Goal: Transaction & Acquisition: Purchase product/service

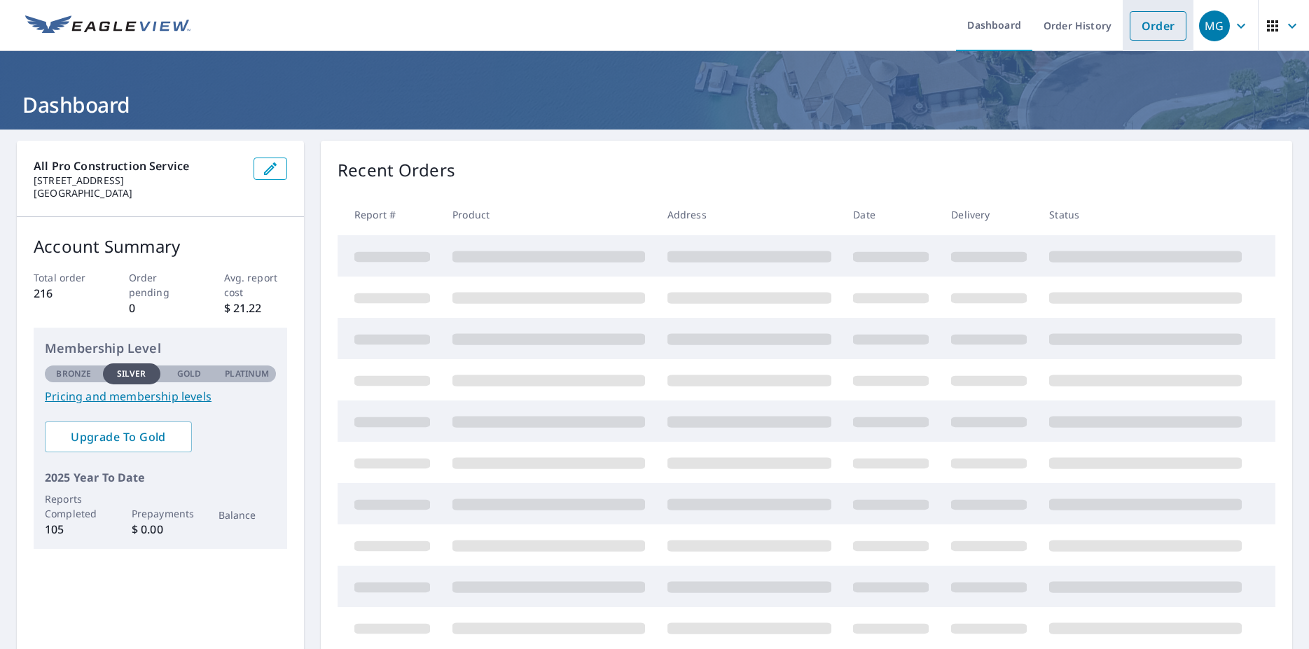
click at [1146, 32] on link "Order" at bounding box center [1158, 25] width 57 height 29
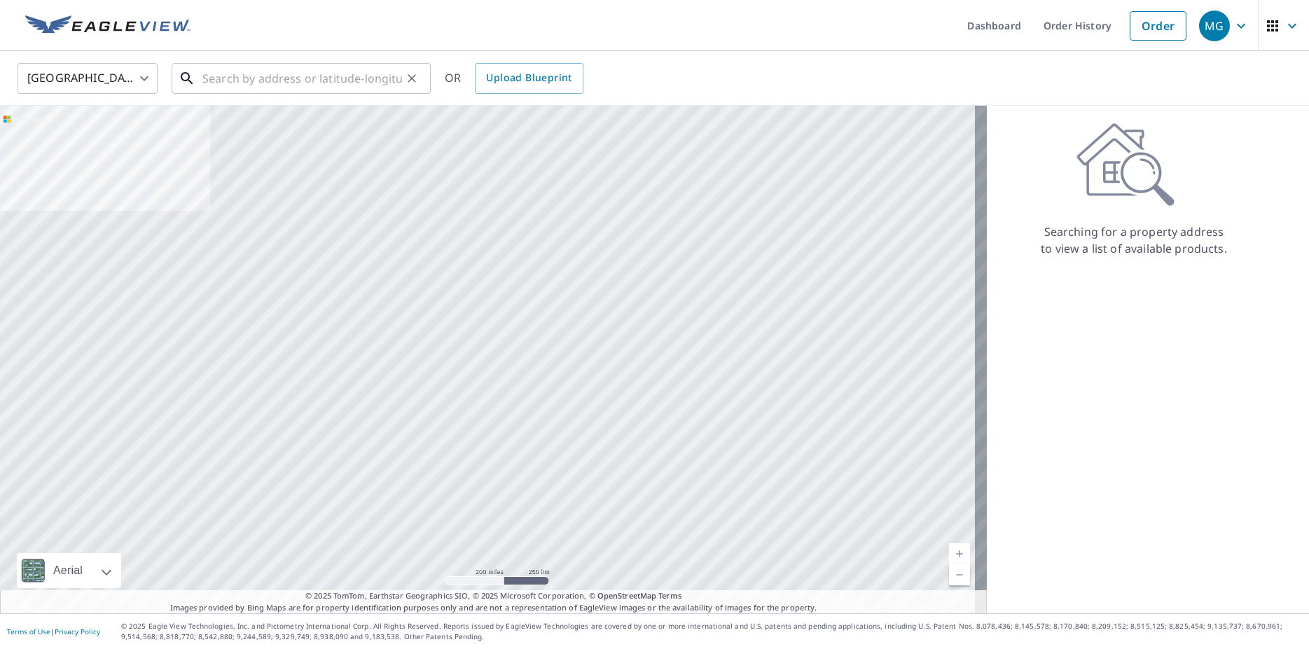
click at [224, 80] on input "text" at bounding box center [302, 78] width 200 height 39
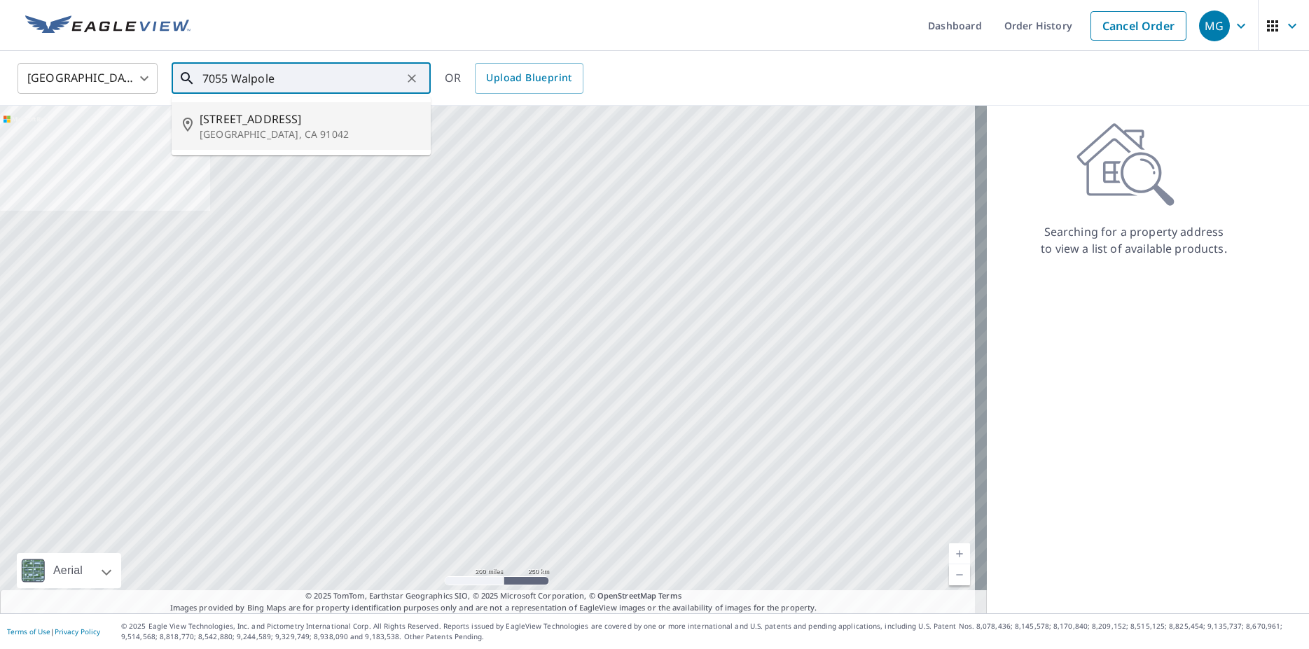
click at [247, 130] on p "[GEOGRAPHIC_DATA], CA 91042" at bounding box center [310, 134] width 220 height 14
type input "[STREET_ADDRESS][PERSON_NAME]"
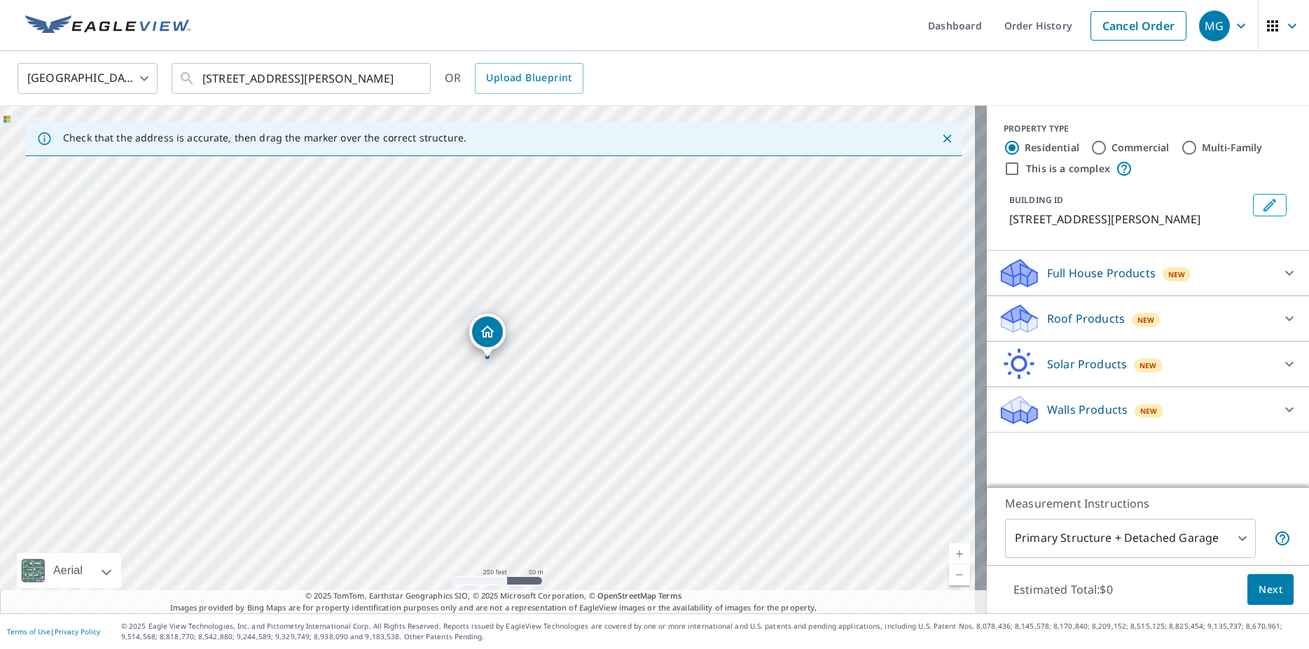
click at [1285, 319] on icon at bounding box center [1289, 319] width 8 height 5
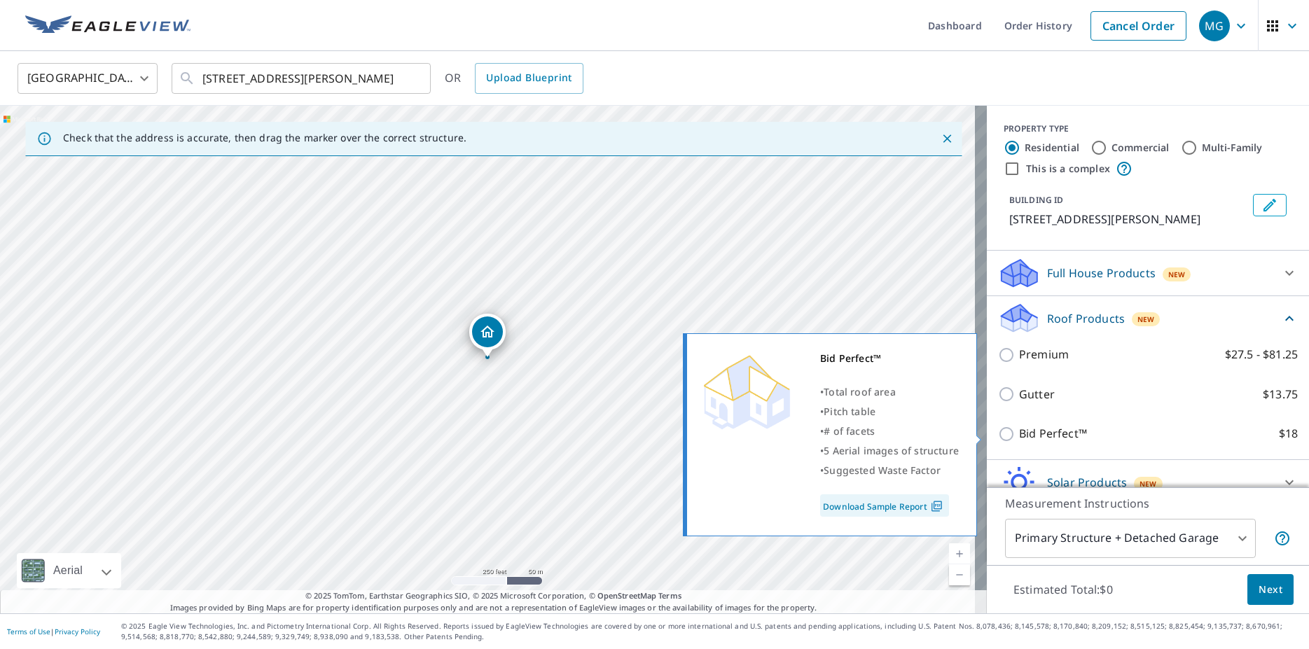
click at [999, 435] on input "Bid Perfect™ $18" at bounding box center [1008, 434] width 21 height 17
checkbox input "true"
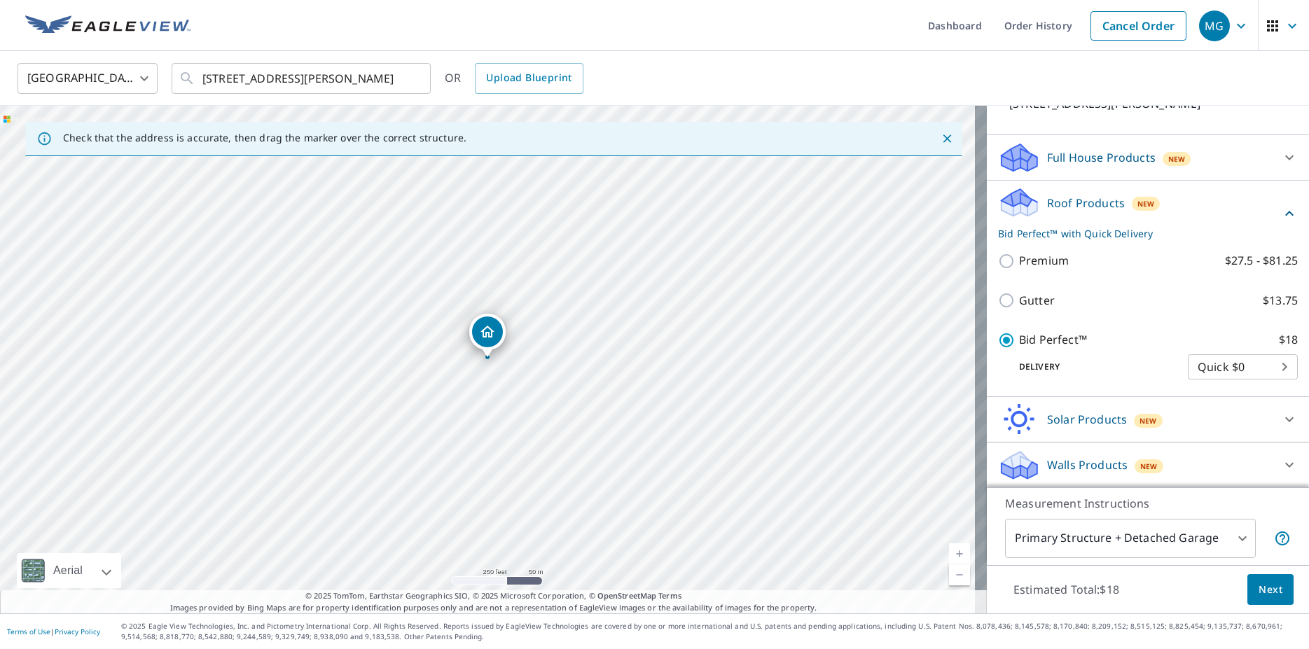
scroll to position [117, 0]
click at [1259, 592] on span "Next" at bounding box center [1271, 590] width 24 height 18
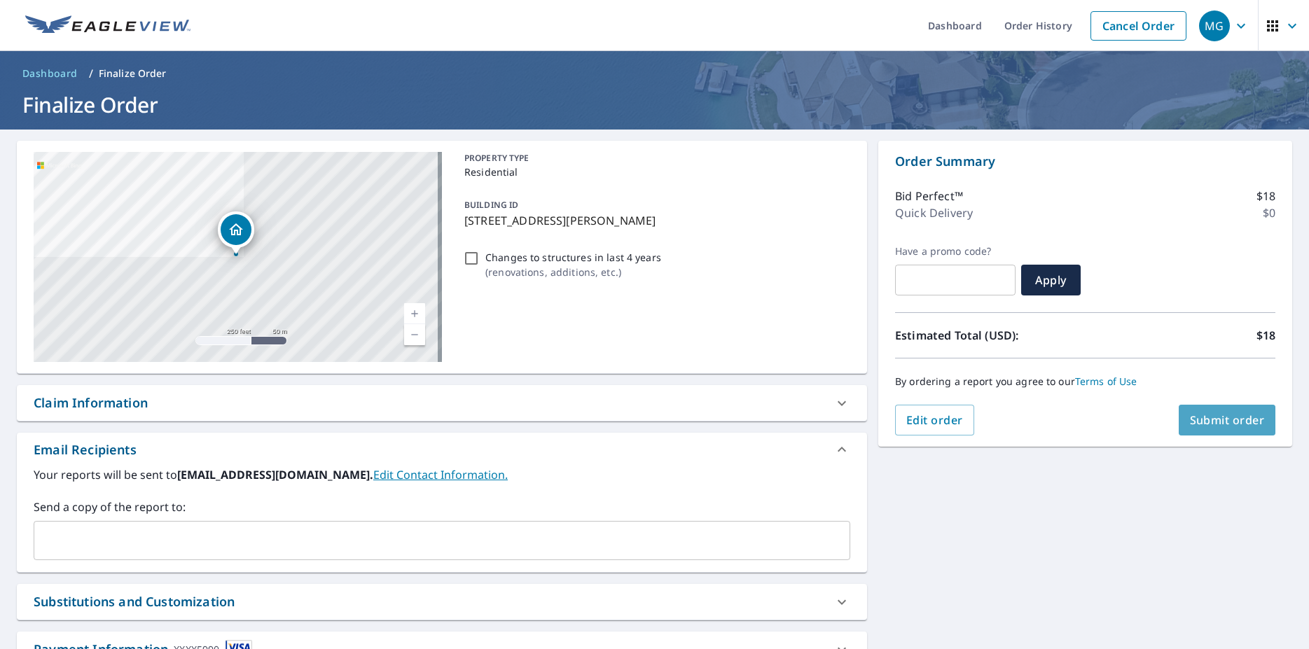
click at [1210, 427] on span "Submit order" at bounding box center [1227, 420] width 75 height 15
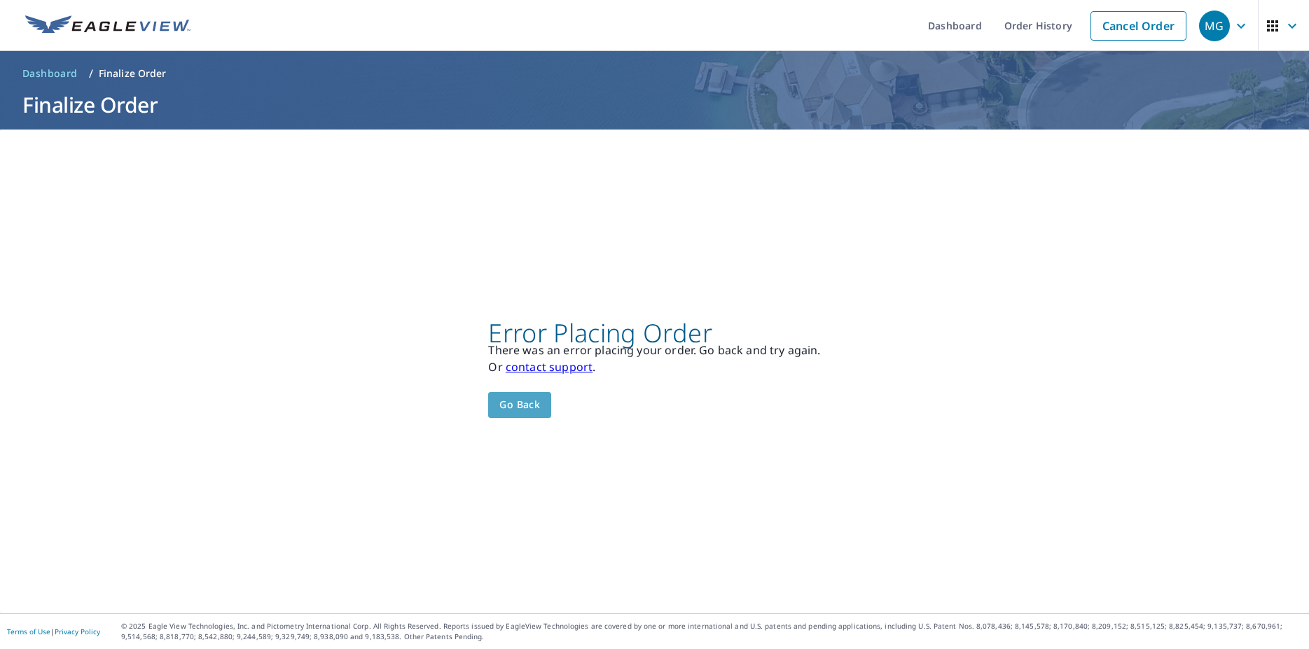
click at [520, 408] on span "Go back" at bounding box center [519, 405] width 41 height 18
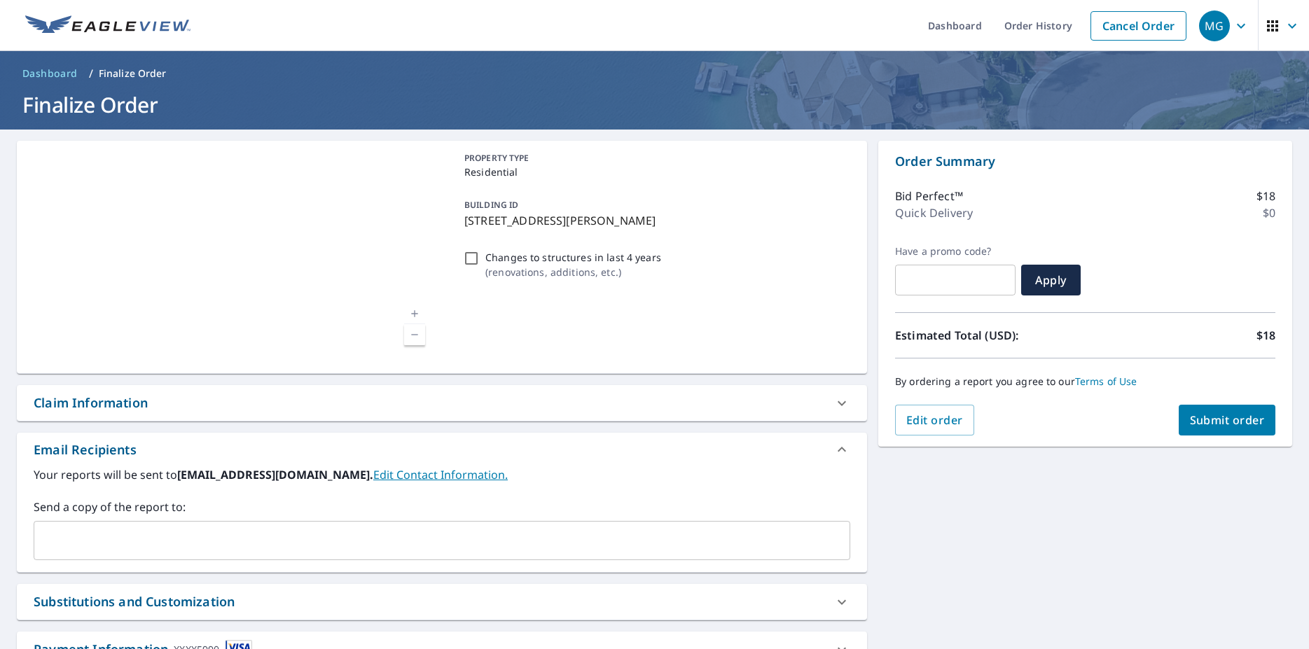
click at [1214, 422] on span "Submit order" at bounding box center [1227, 420] width 75 height 15
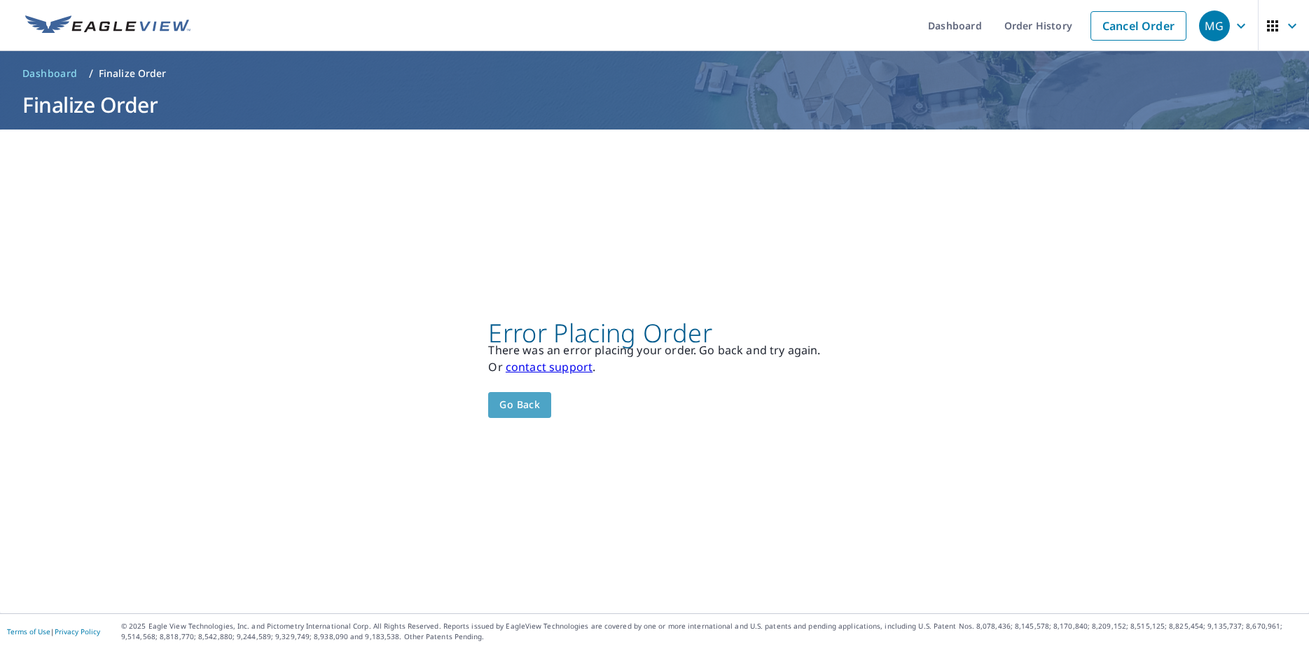
click at [524, 413] on span "Go back" at bounding box center [519, 405] width 41 height 18
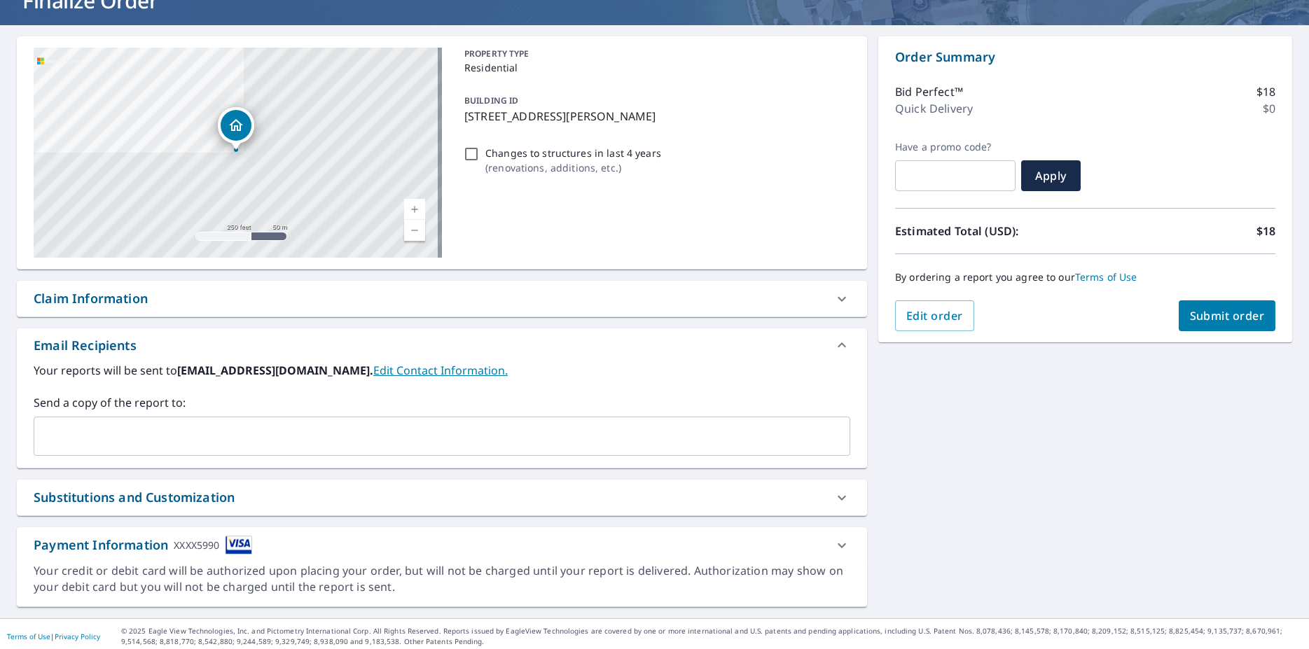
scroll to position [109, 0]
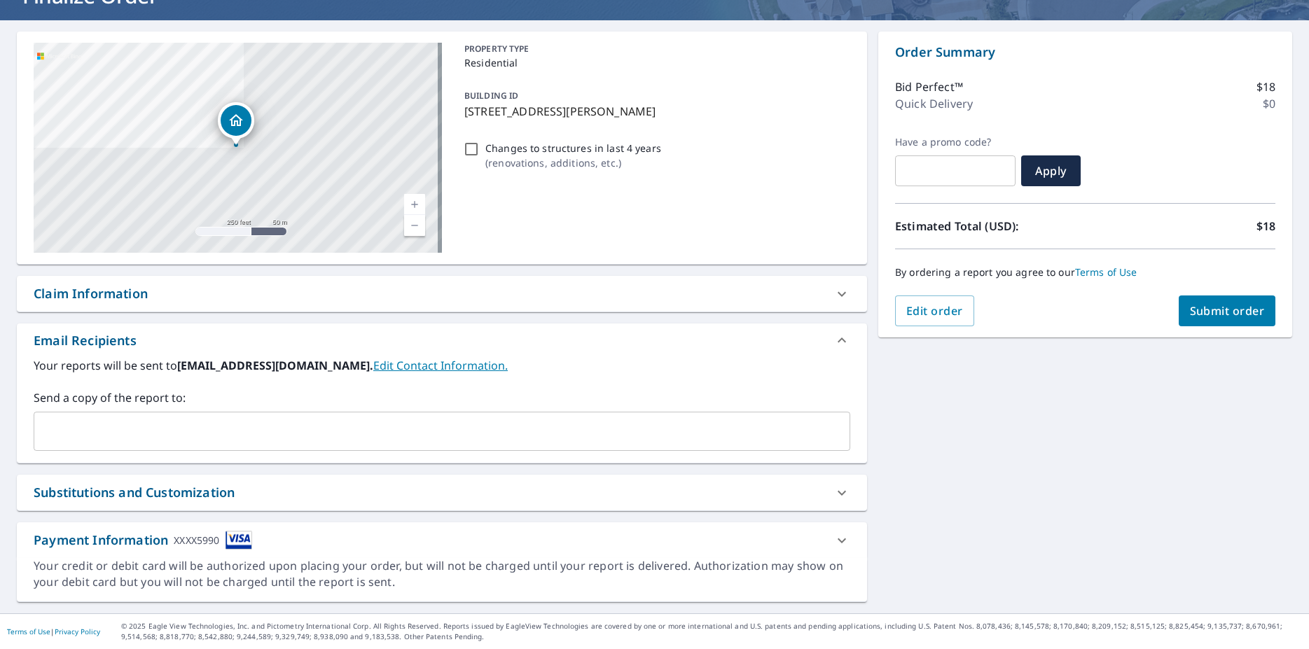
click at [833, 539] on icon at bounding box center [841, 540] width 17 height 17
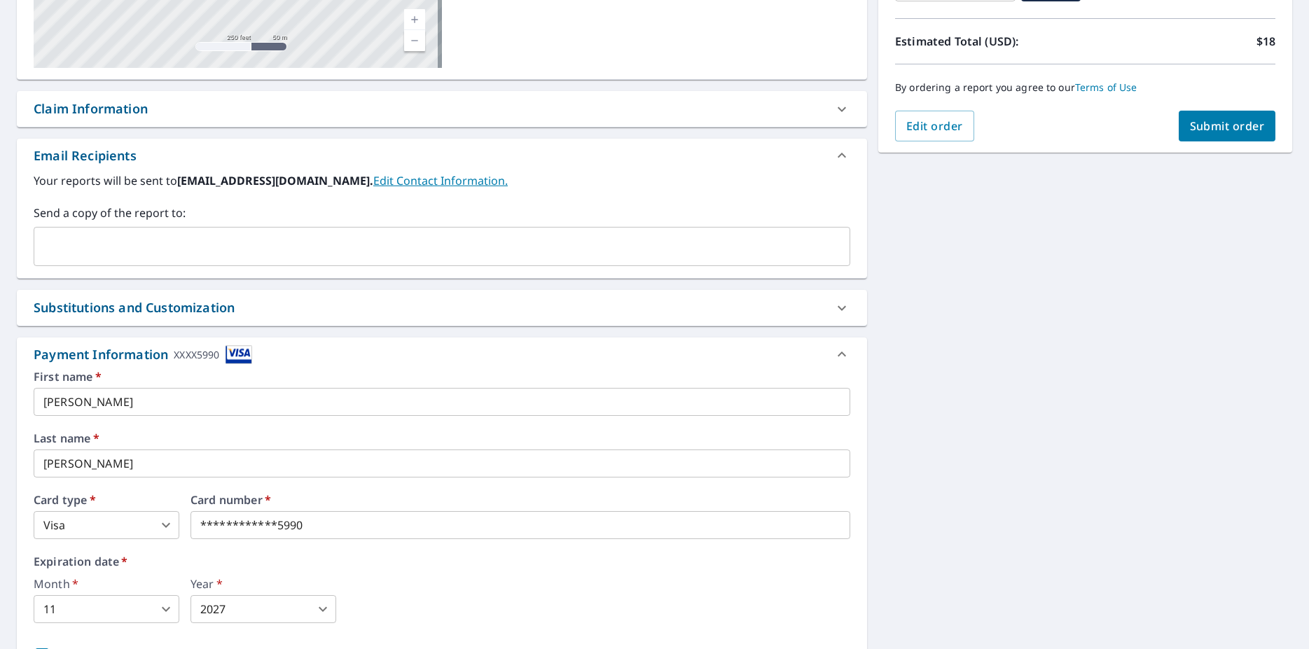
scroll to position [0, 0]
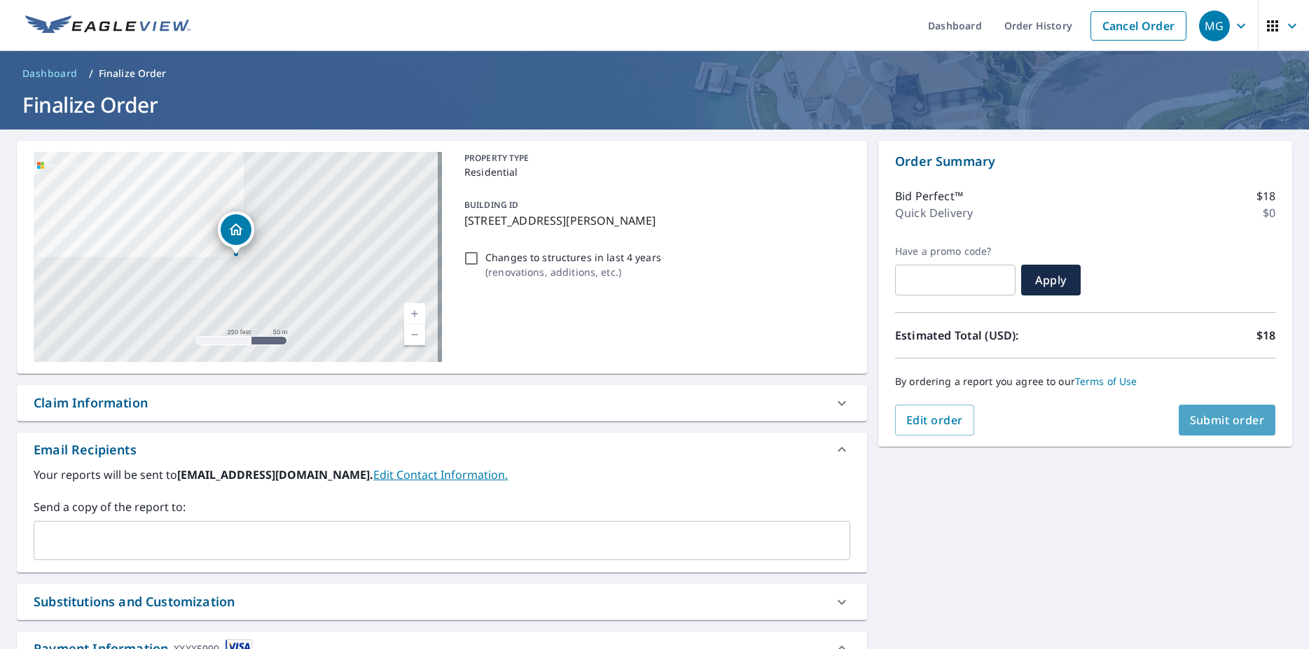
click at [1215, 426] on span "Submit order" at bounding box center [1227, 420] width 75 height 15
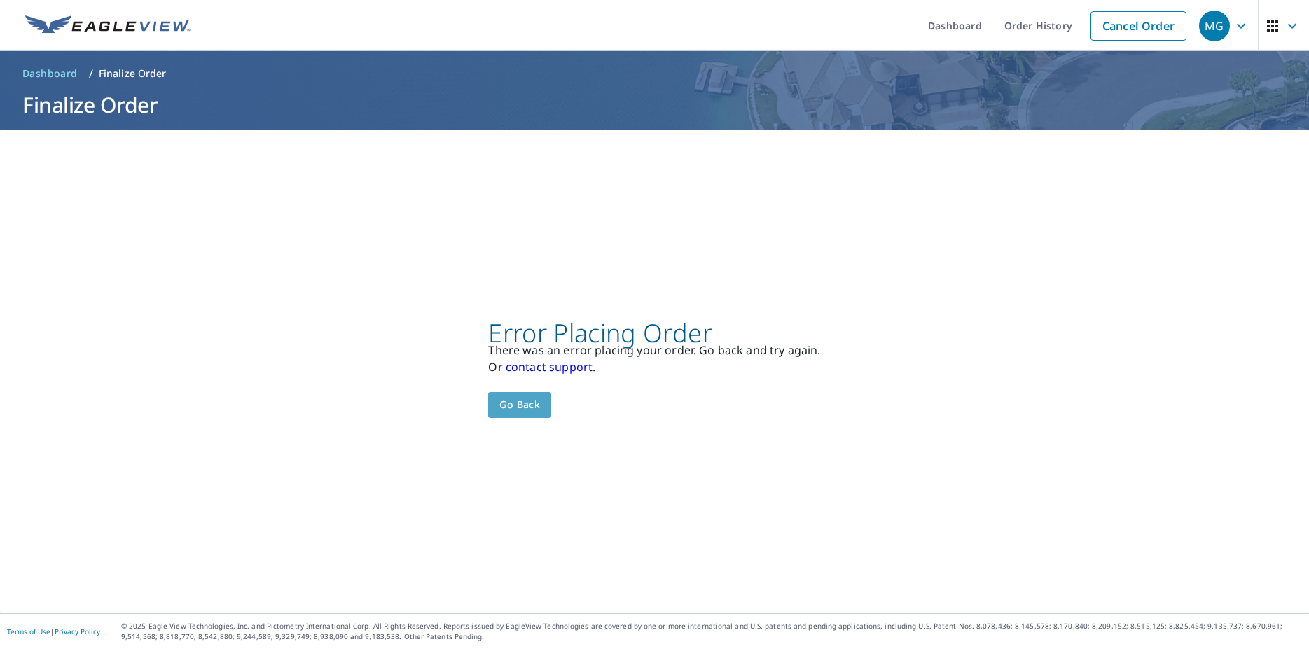
click at [520, 405] on span "Go back" at bounding box center [519, 405] width 41 height 18
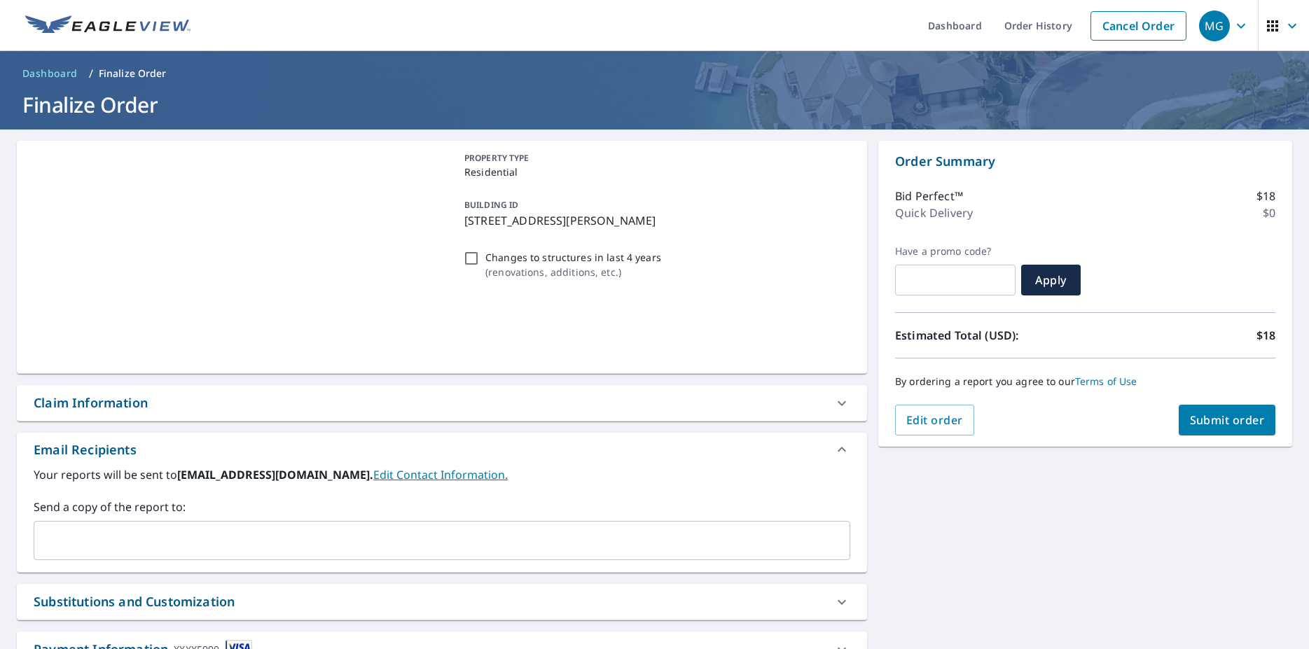
click at [1288, 26] on icon "button" at bounding box center [1292, 25] width 8 height 5
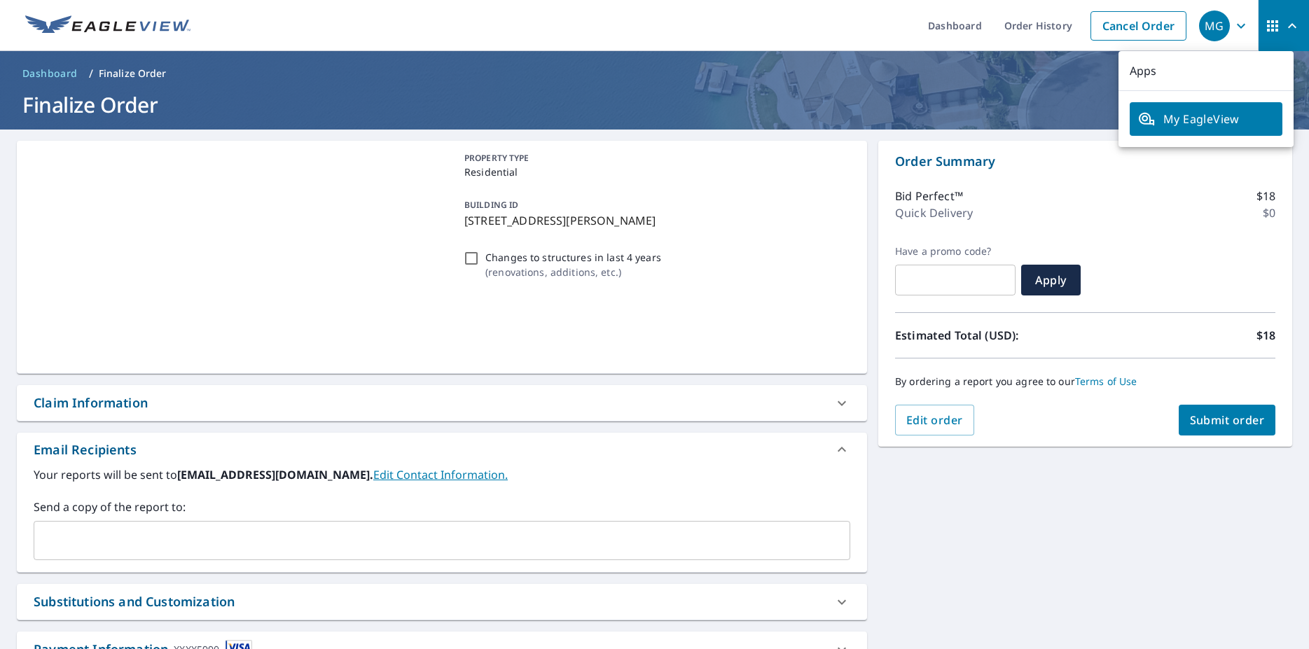
click at [722, 29] on ul "Dashboard Order History Cancel Order" at bounding box center [696, 25] width 995 height 51
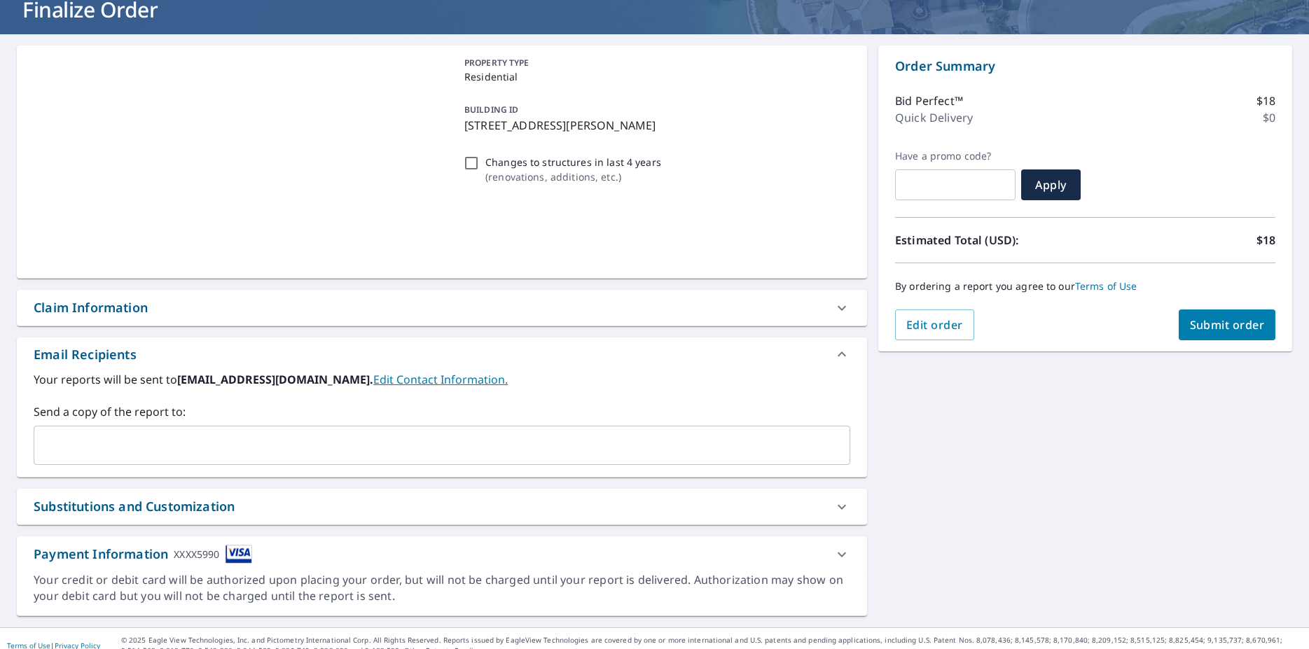
scroll to position [109, 0]
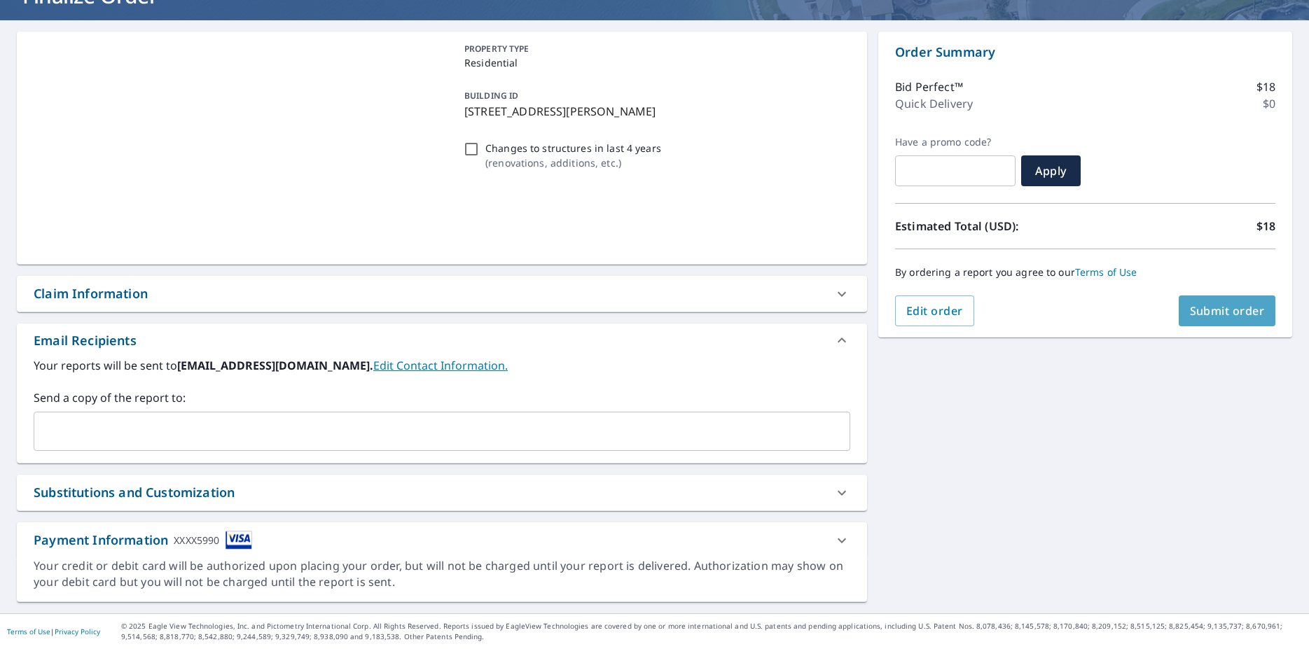
click at [1206, 314] on span "Submit order" at bounding box center [1227, 310] width 75 height 15
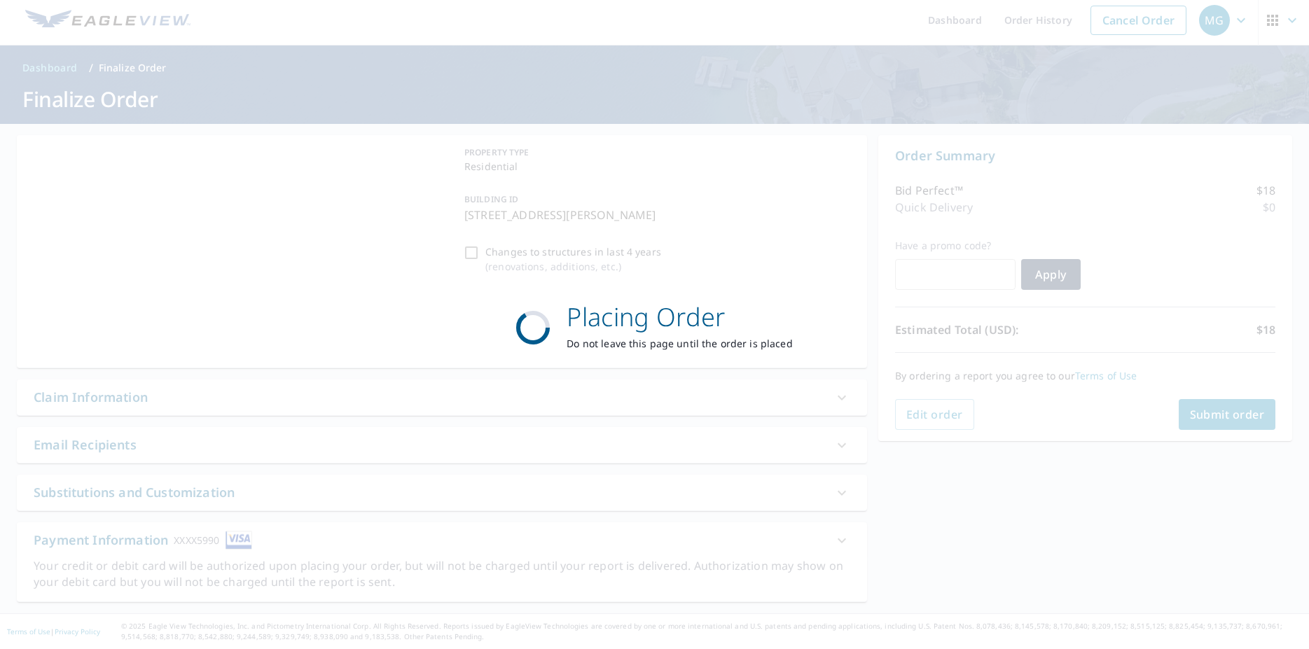
scroll to position [6, 0]
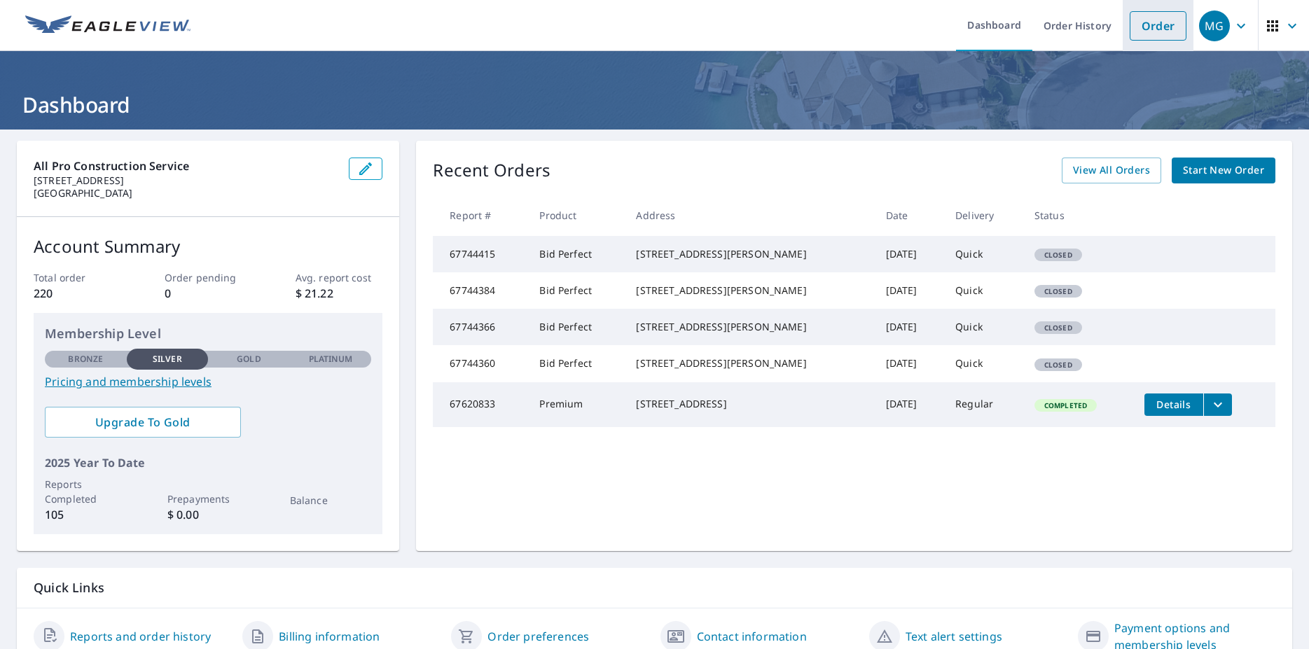
click at [1151, 32] on link "Order" at bounding box center [1158, 25] width 57 height 29
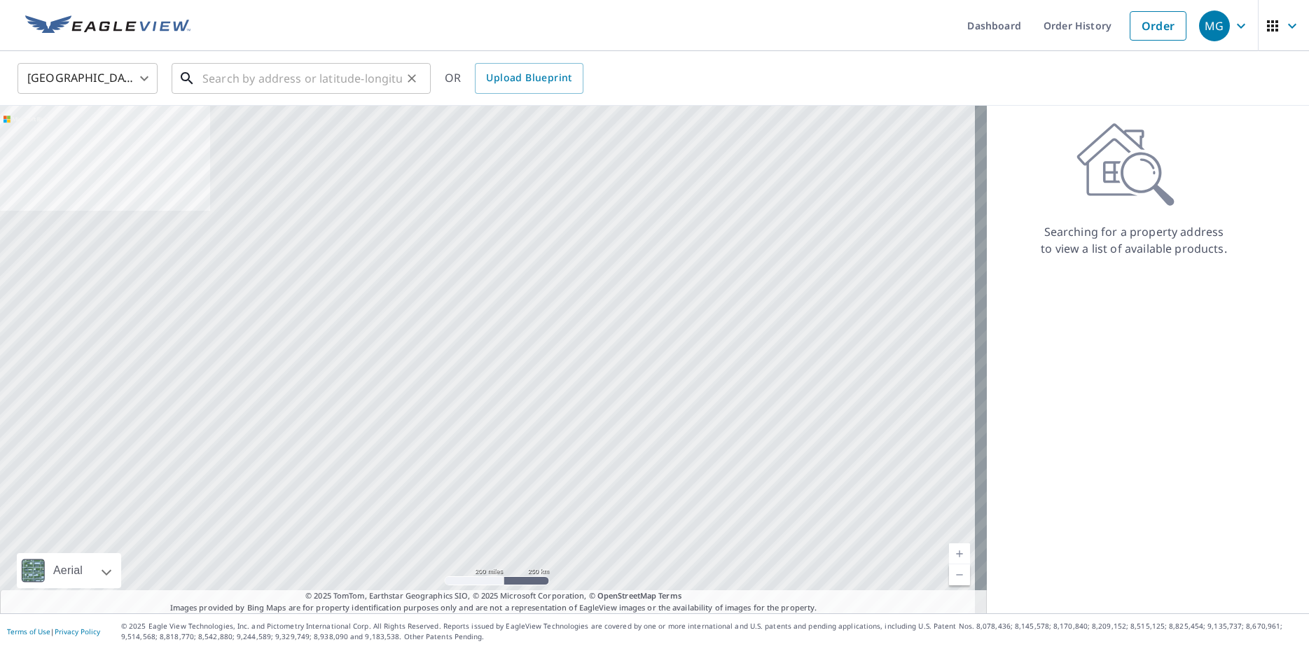
click at [240, 80] on input "text" at bounding box center [302, 78] width 200 height 39
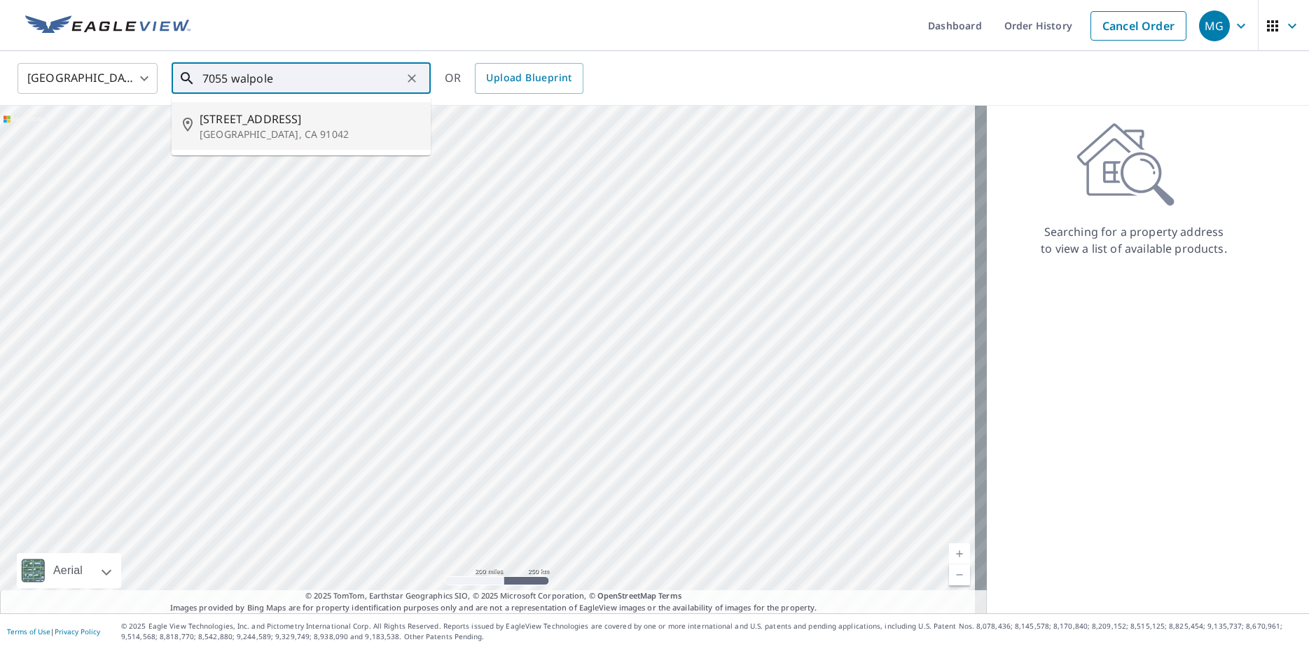
click at [256, 130] on p "[GEOGRAPHIC_DATA], CA 91042" at bounding box center [310, 134] width 220 height 14
type input "[STREET_ADDRESS][PERSON_NAME]"
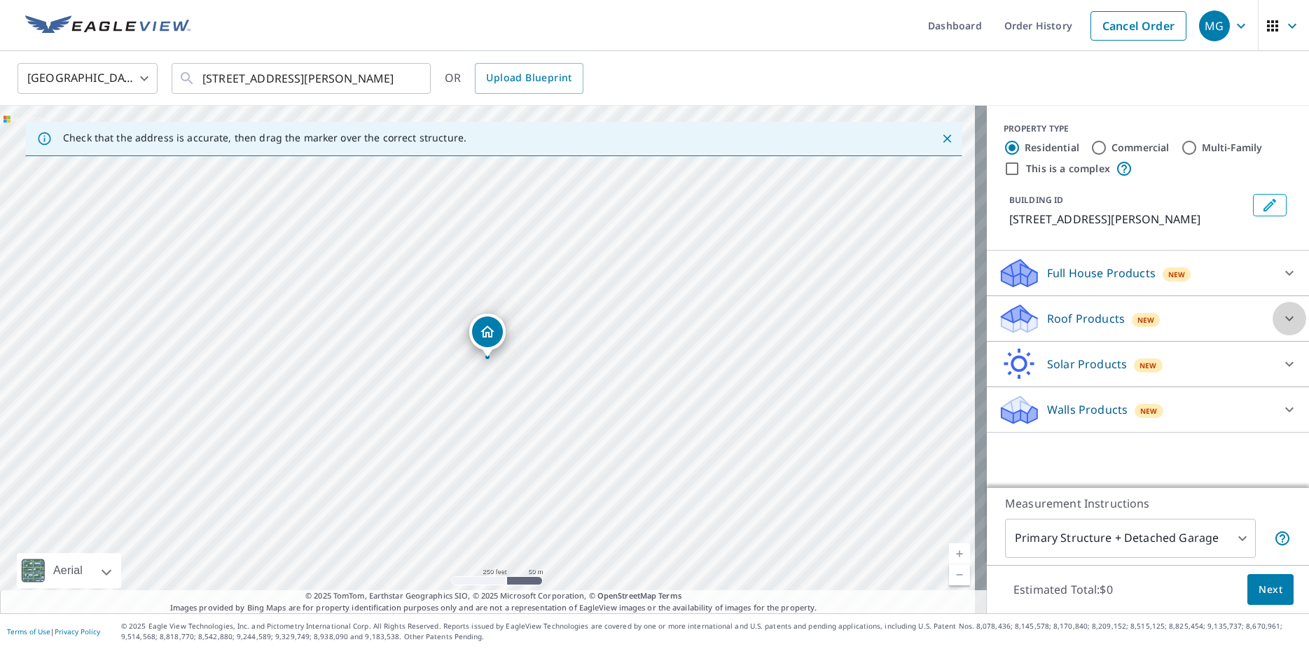
click at [1285, 319] on icon at bounding box center [1289, 319] width 8 height 5
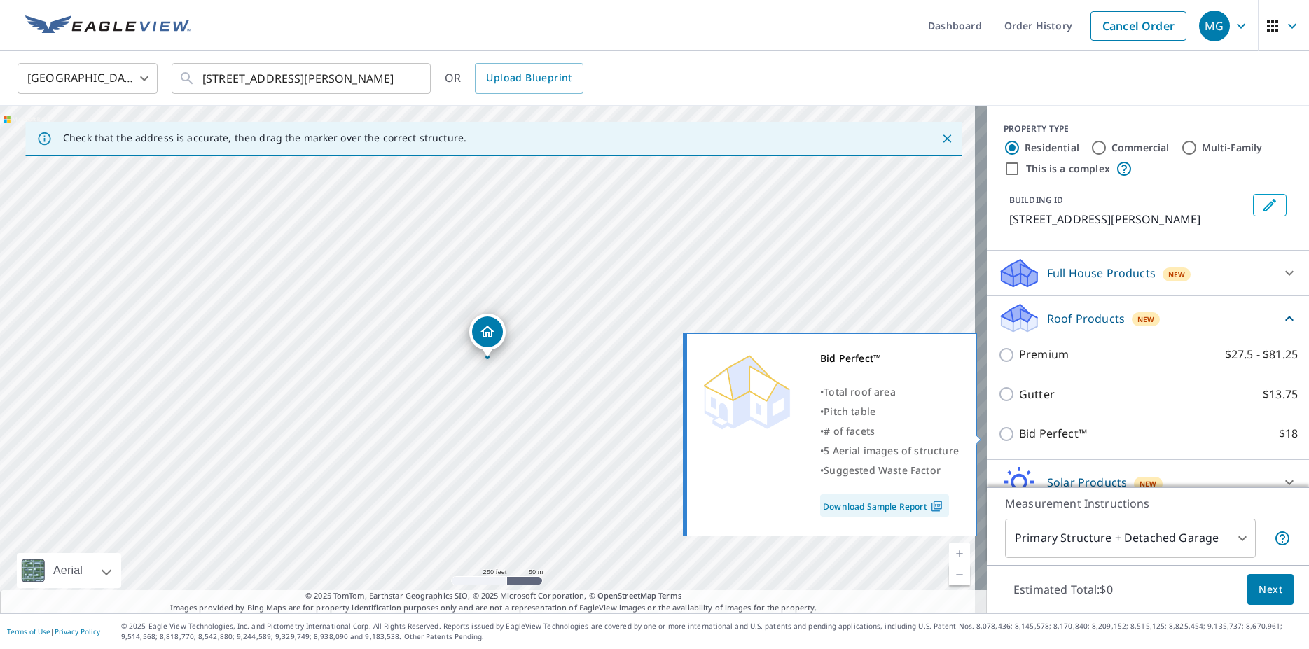
click at [998, 435] on input "Bid Perfect™ $18" at bounding box center [1008, 434] width 21 height 17
checkbox input "true"
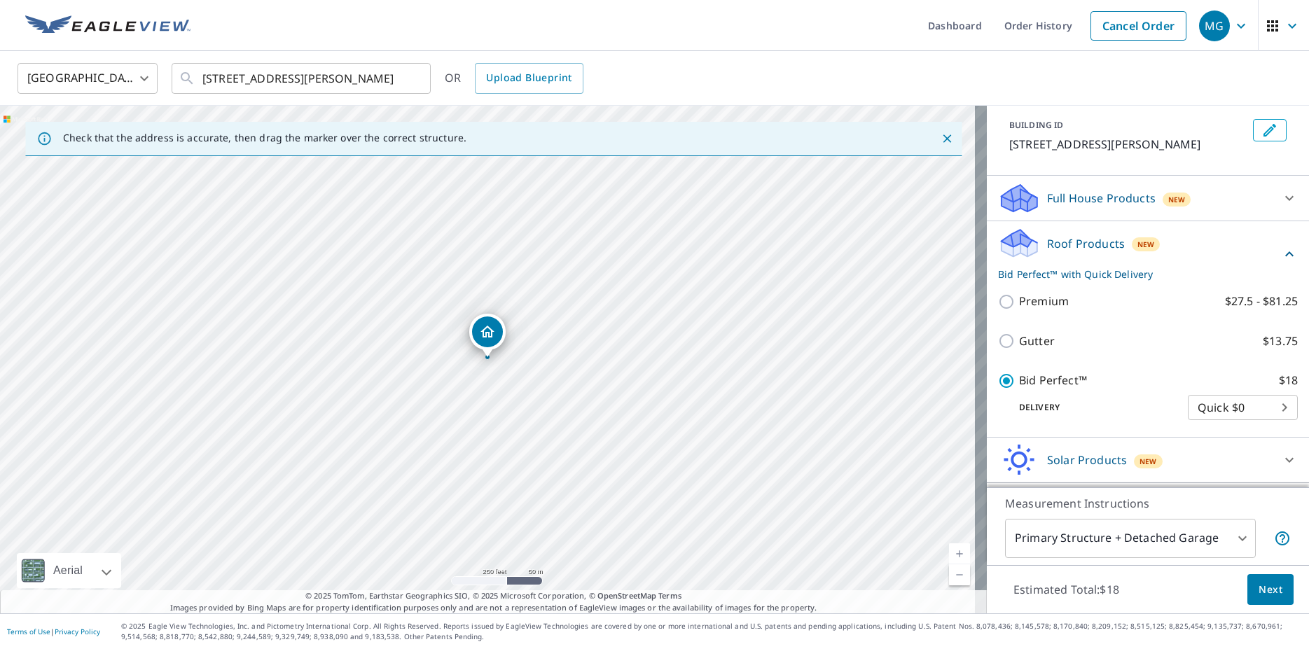
scroll to position [117, 0]
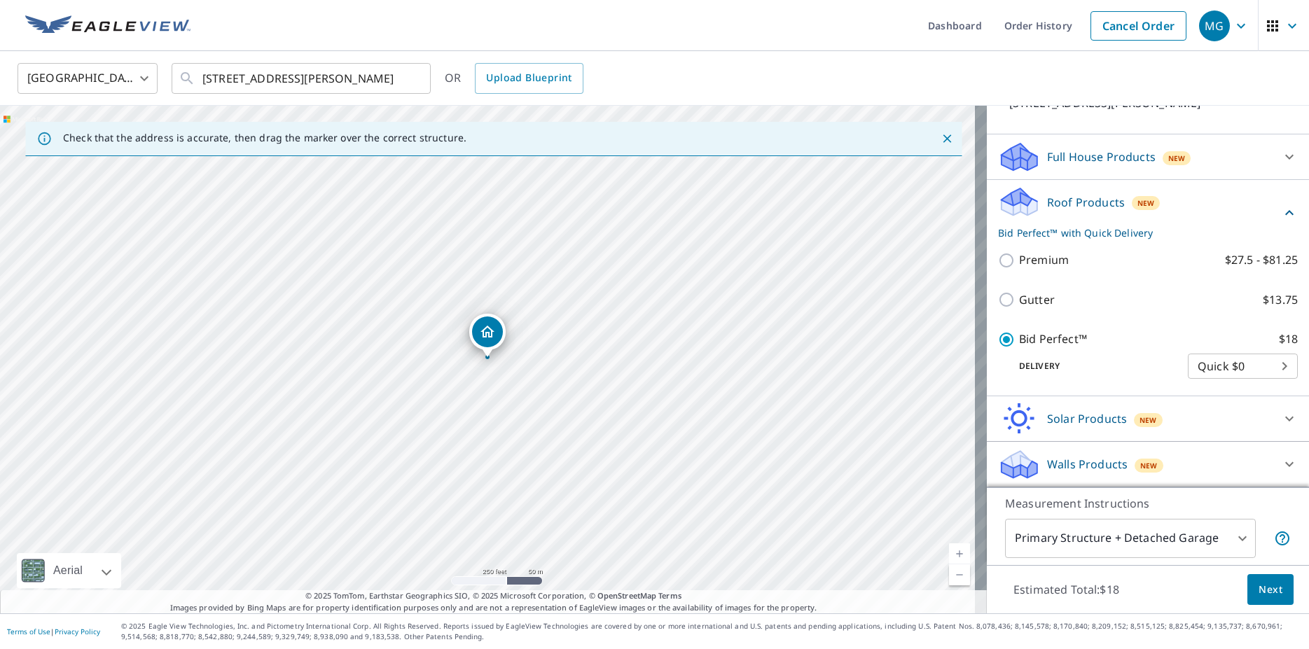
click at [1259, 593] on span "Next" at bounding box center [1271, 590] width 24 height 18
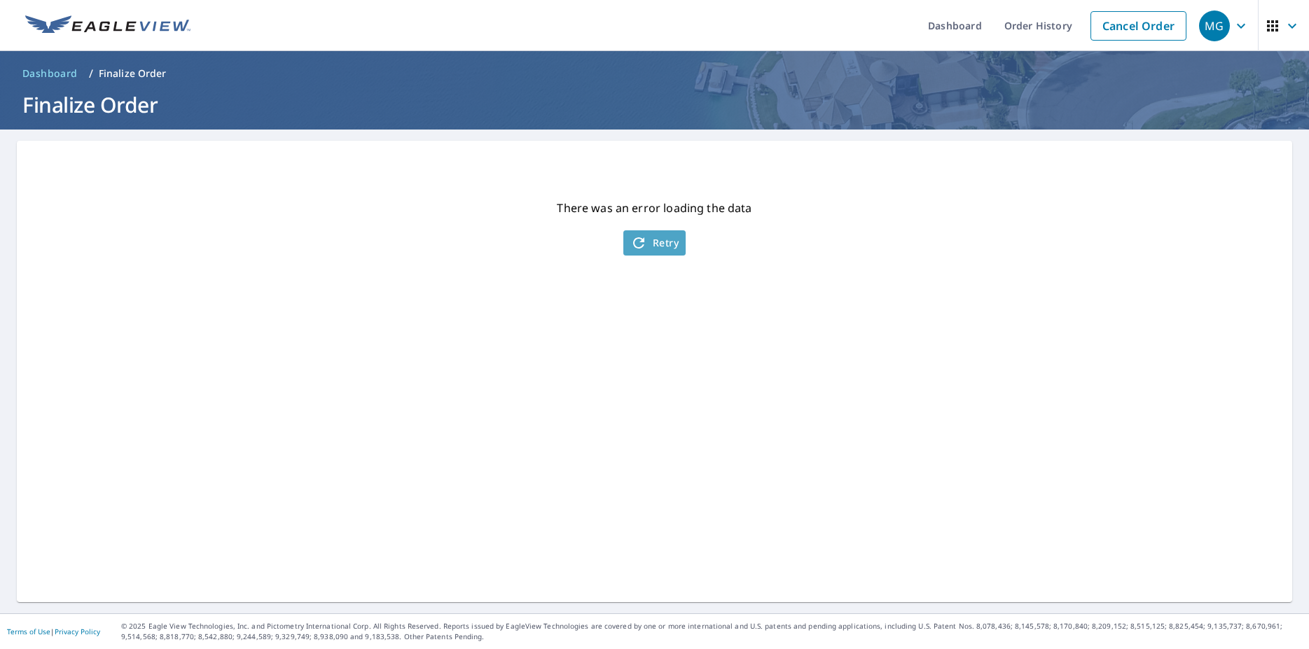
click at [658, 248] on span "Retry" at bounding box center [654, 243] width 48 height 17
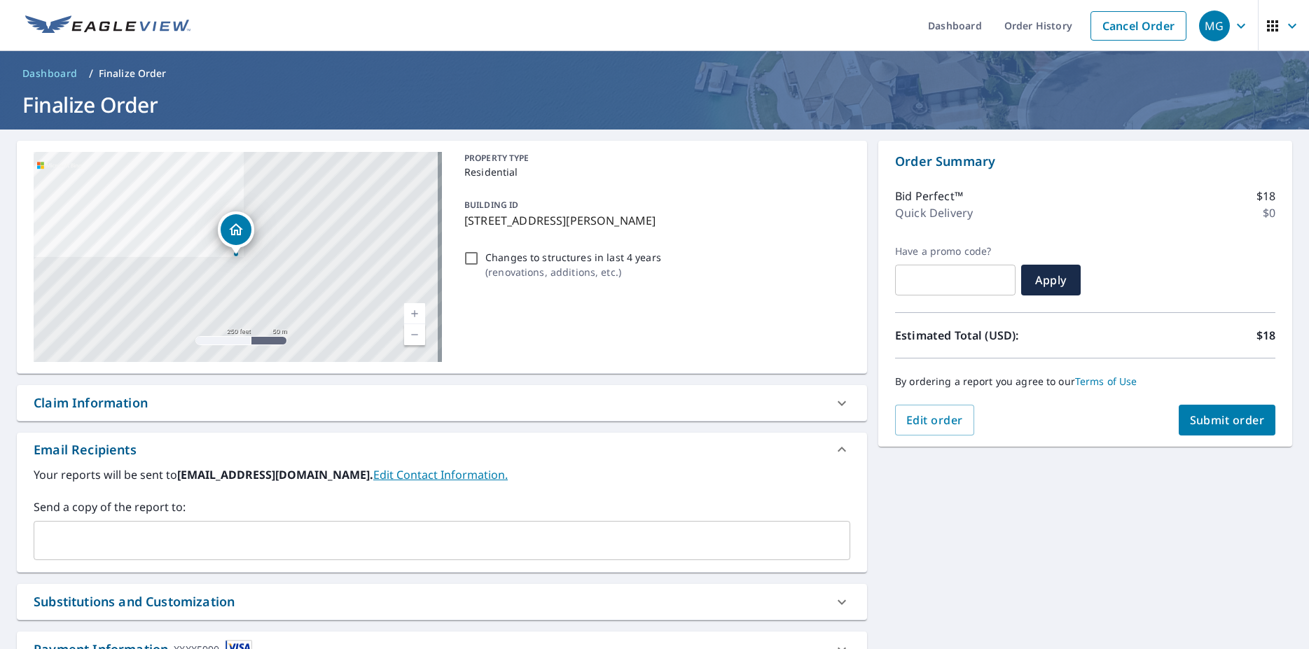
click at [1209, 421] on span "Submit order" at bounding box center [1227, 420] width 75 height 15
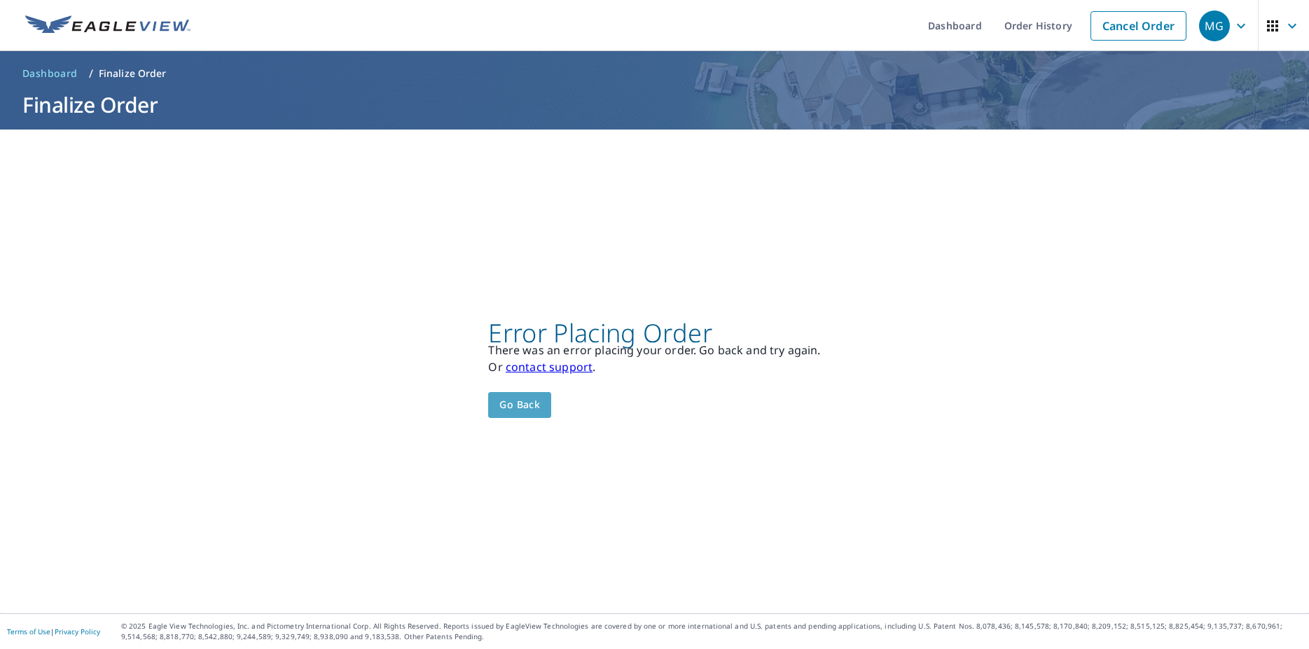
click at [525, 408] on span "Go back" at bounding box center [519, 405] width 41 height 18
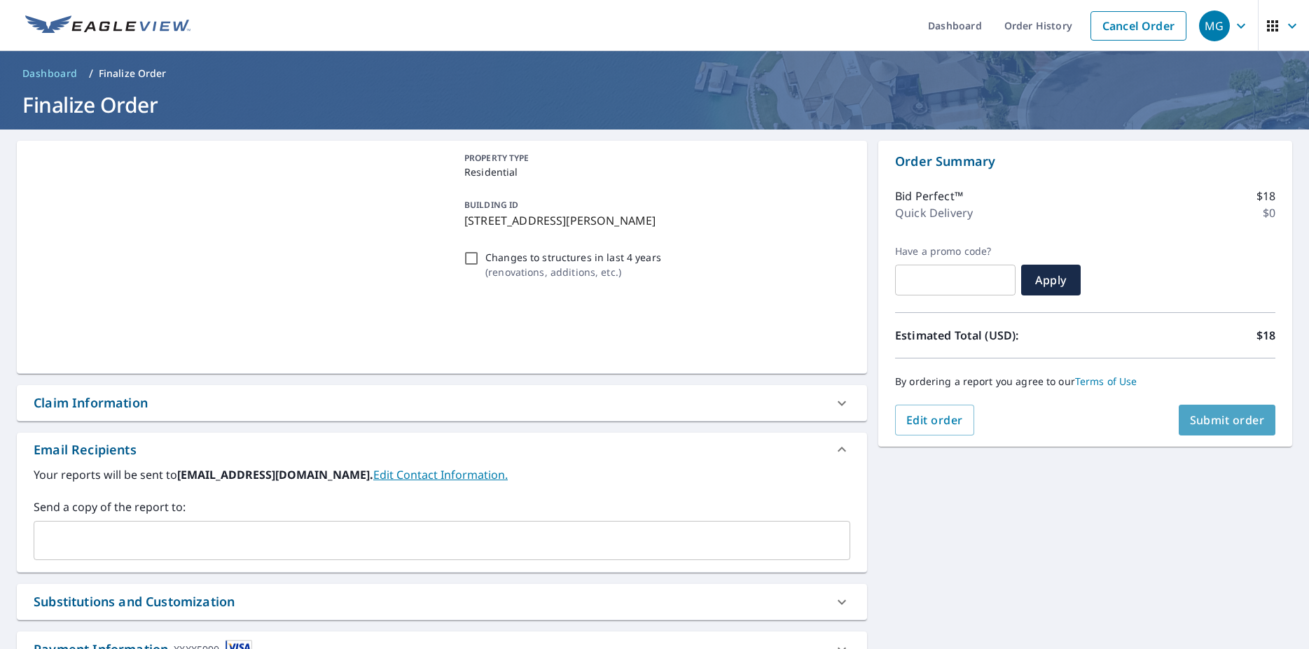
click at [1224, 422] on span "Submit order" at bounding box center [1227, 420] width 75 height 15
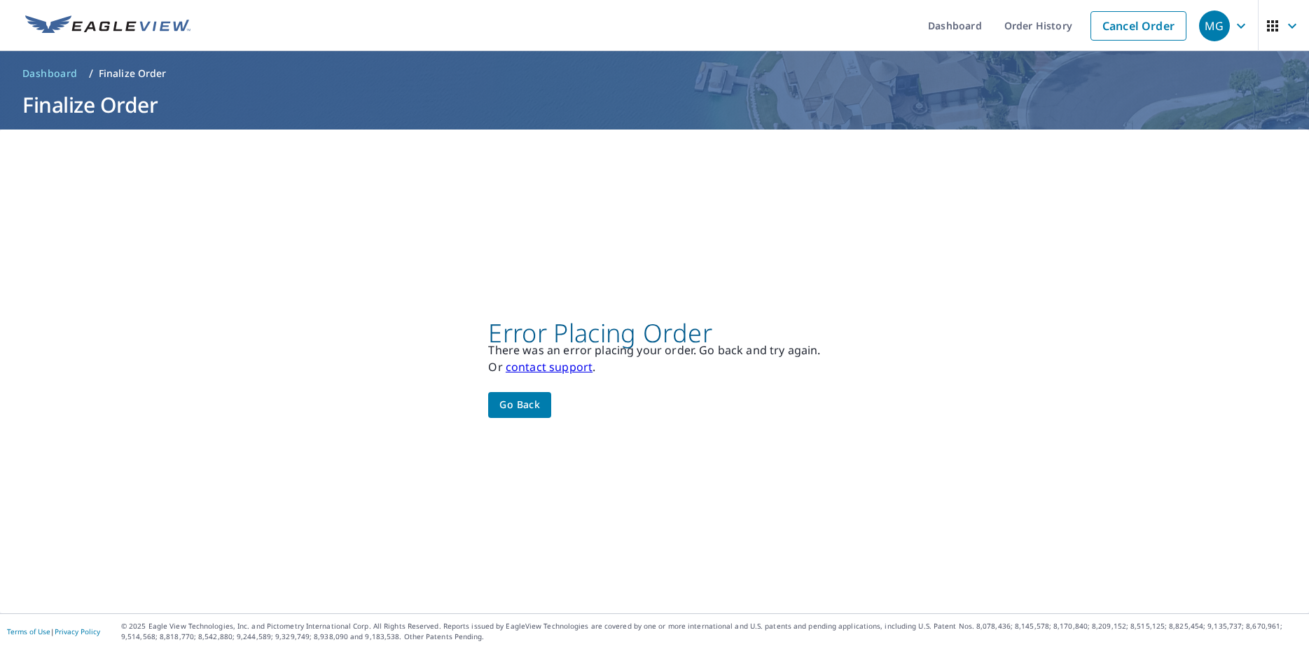
click at [525, 406] on span "Go back" at bounding box center [519, 405] width 41 height 18
